Goal: Book appointment/travel/reservation

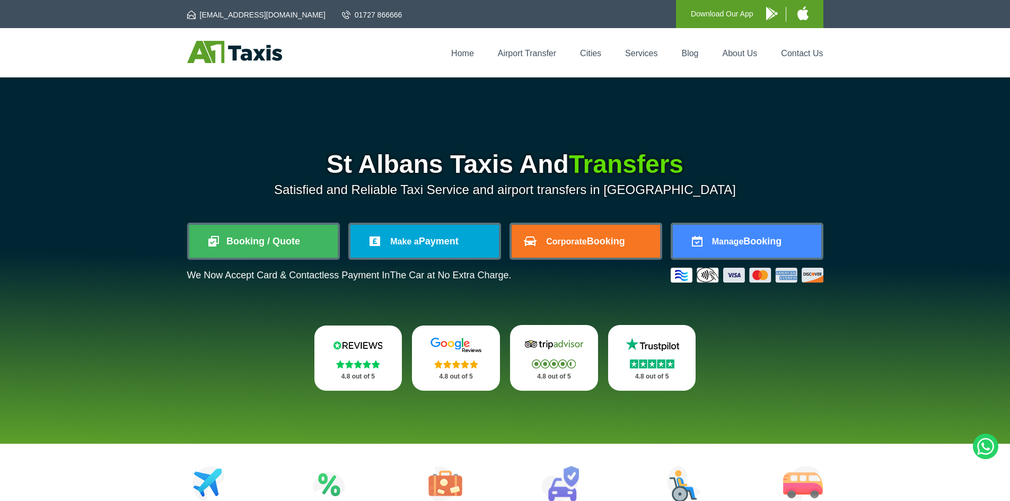
click at [522, 58] on li "Airport Transfer" at bounding box center [527, 53] width 80 height 11
click at [522, 55] on link "Airport Transfer" at bounding box center [527, 53] width 58 height 9
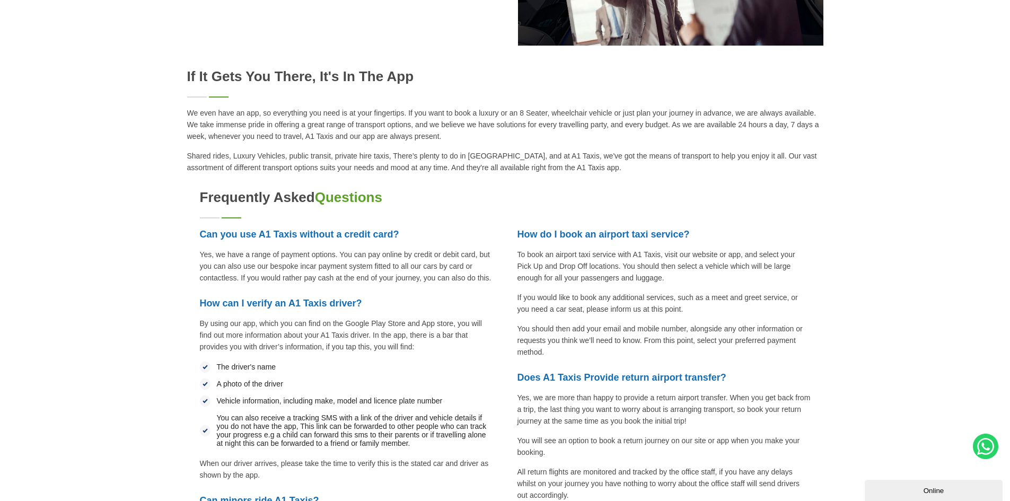
scroll to position [1749, 0]
